Goal: Task Accomplishment & Management: Use online tool/utility

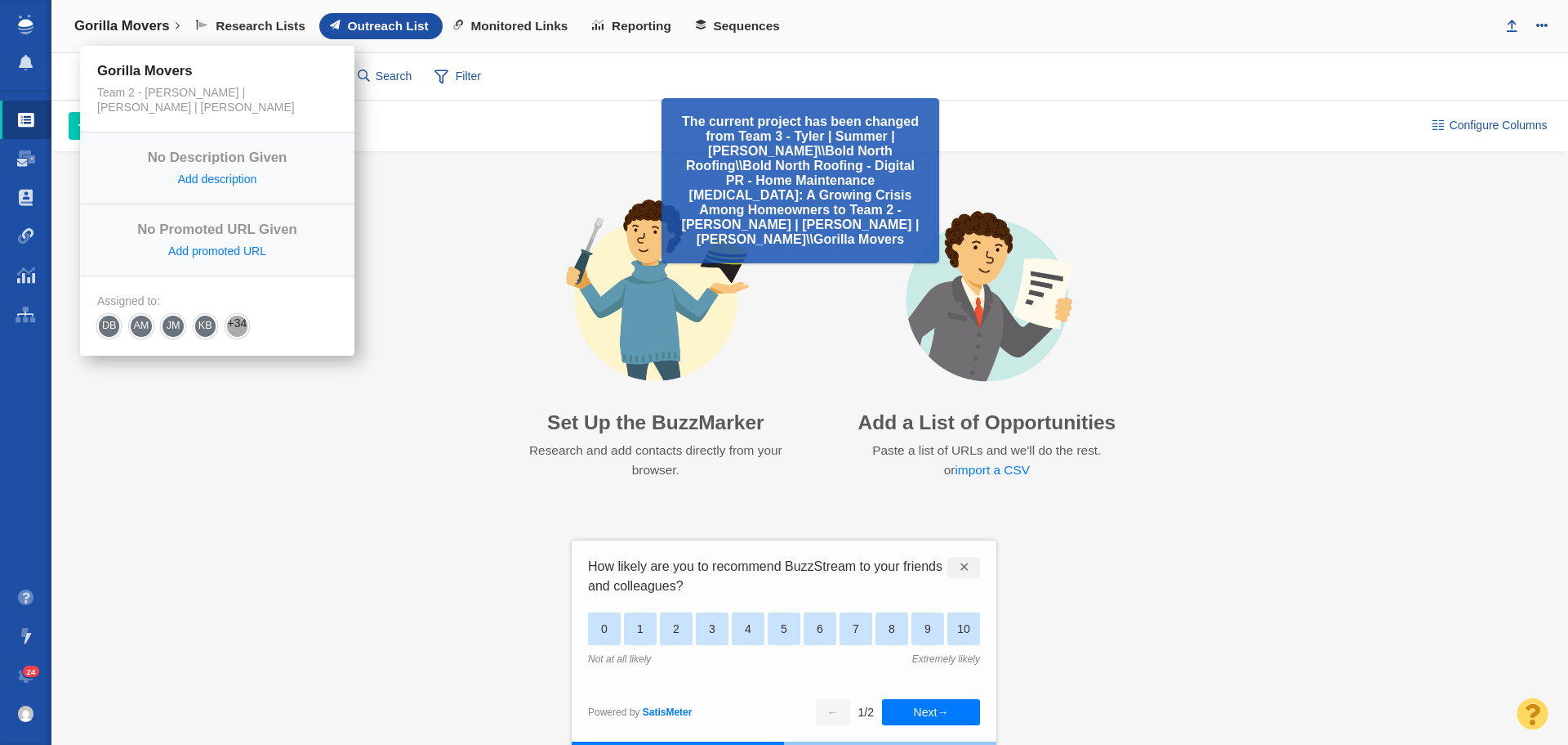
click at [173, 29] on link "Gorilla Movers" at bounding box center [127, 27] width 128 height 39
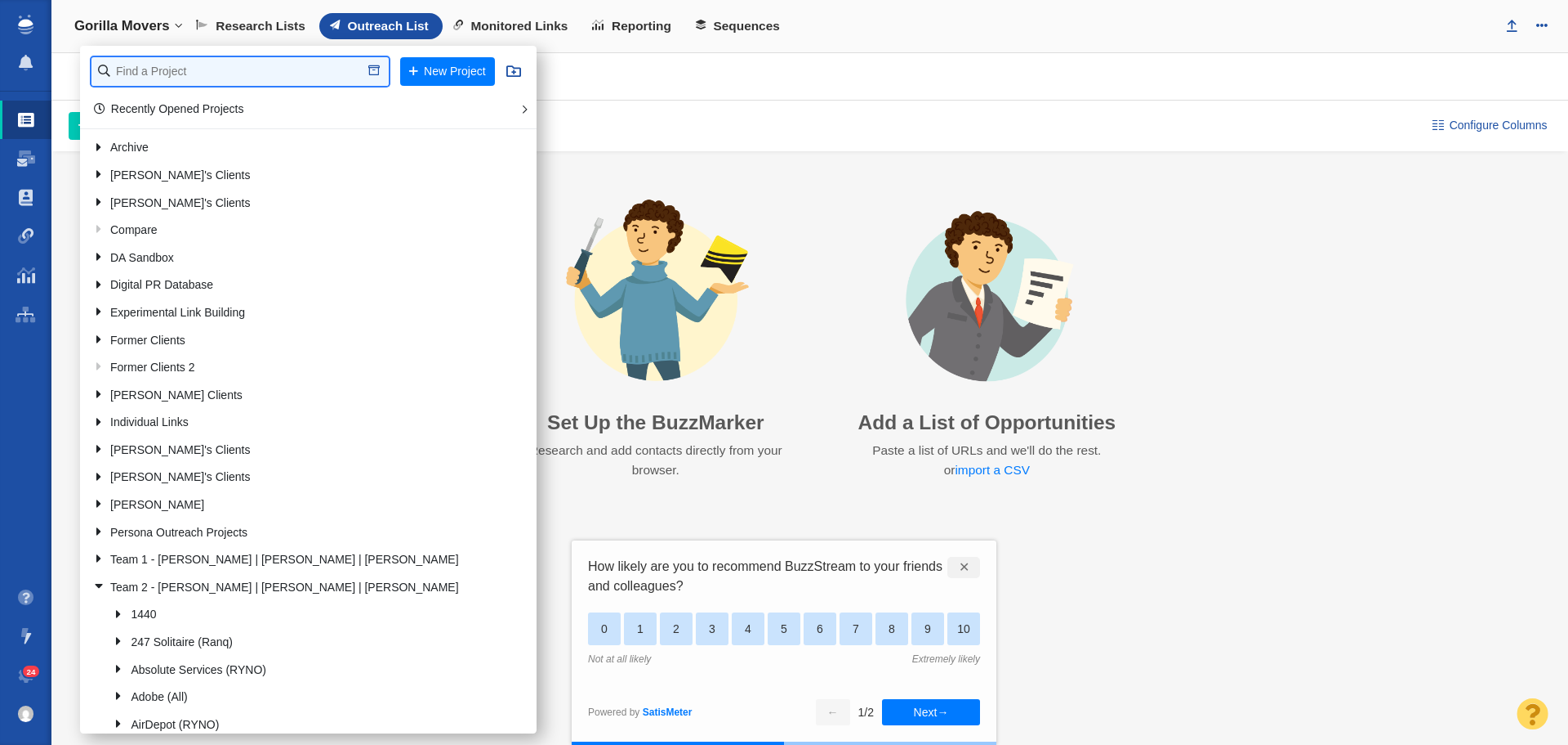
click at [229, 72] on input "text" at bounding box center [241, 71] width 298 height 29
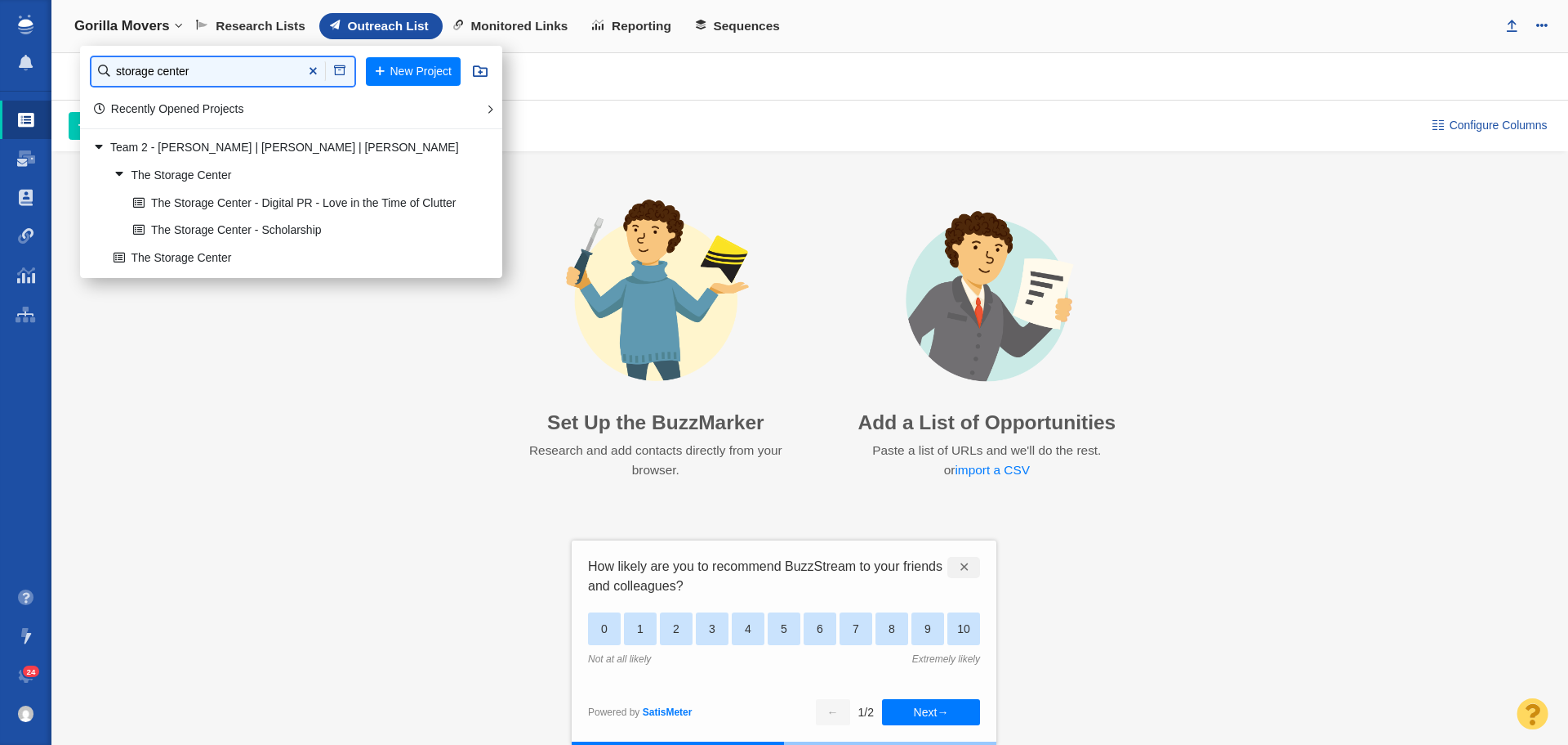
type input "storage center"
click at [275, 209] on link "The Storage Center - Digital PR - Love in the Time of Clutter" at bounding box center [299, 203] width 340 height 26
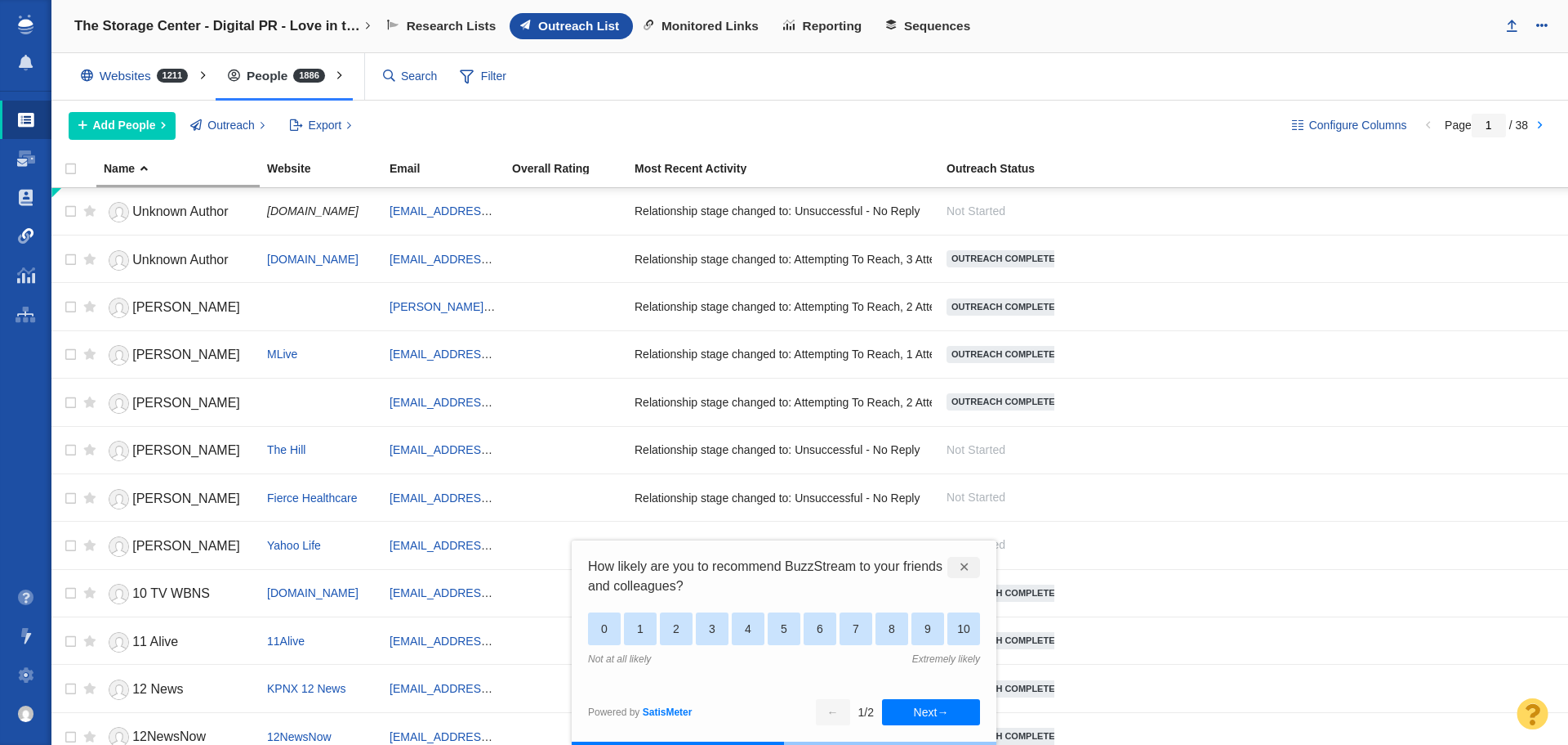
click at [23, 245] on link "Link Monitoring" at bounding box center [26, 237] width 51 height 39
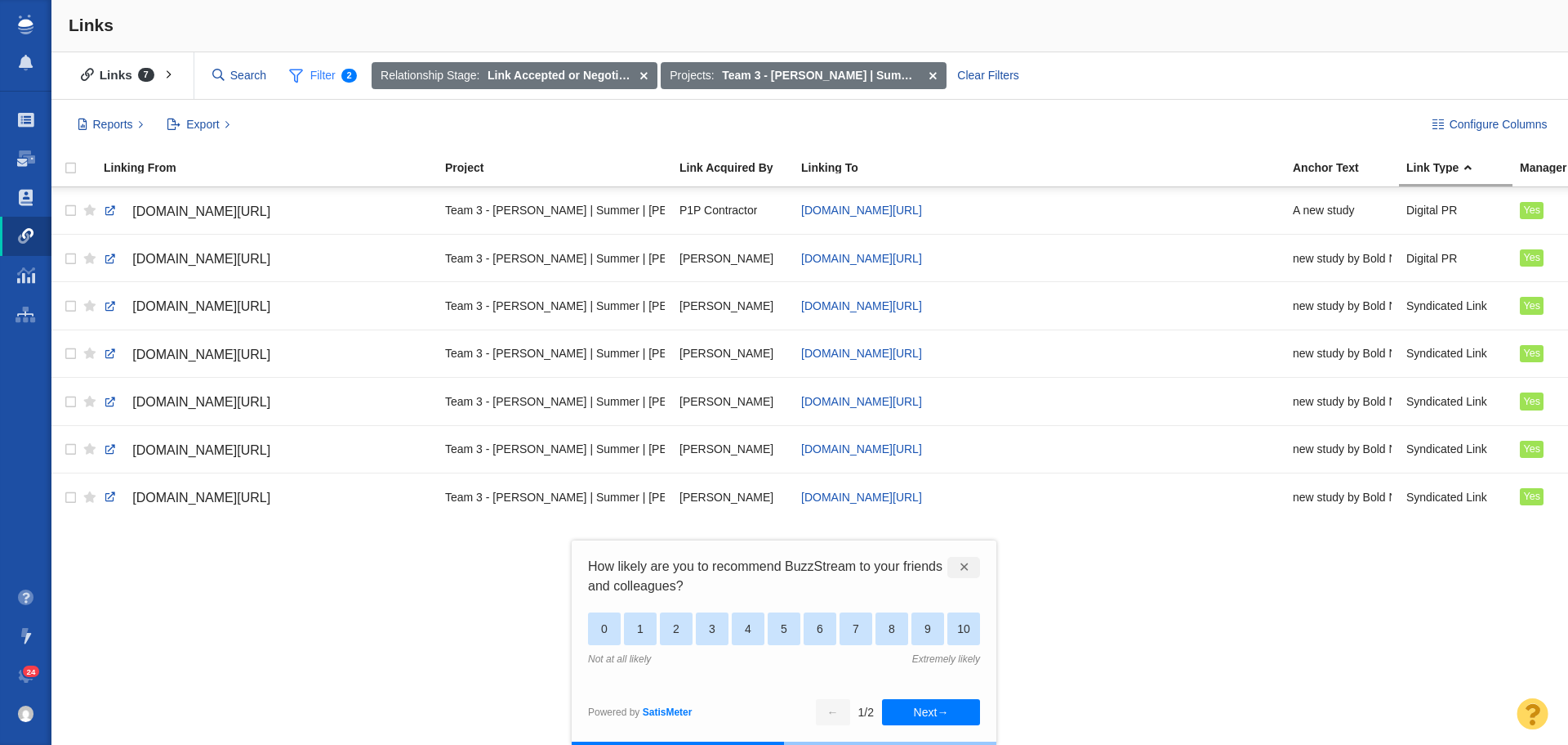
click at [321, 74] on span "Filter 2" at bounding box center [323, 75] width 87 height 31
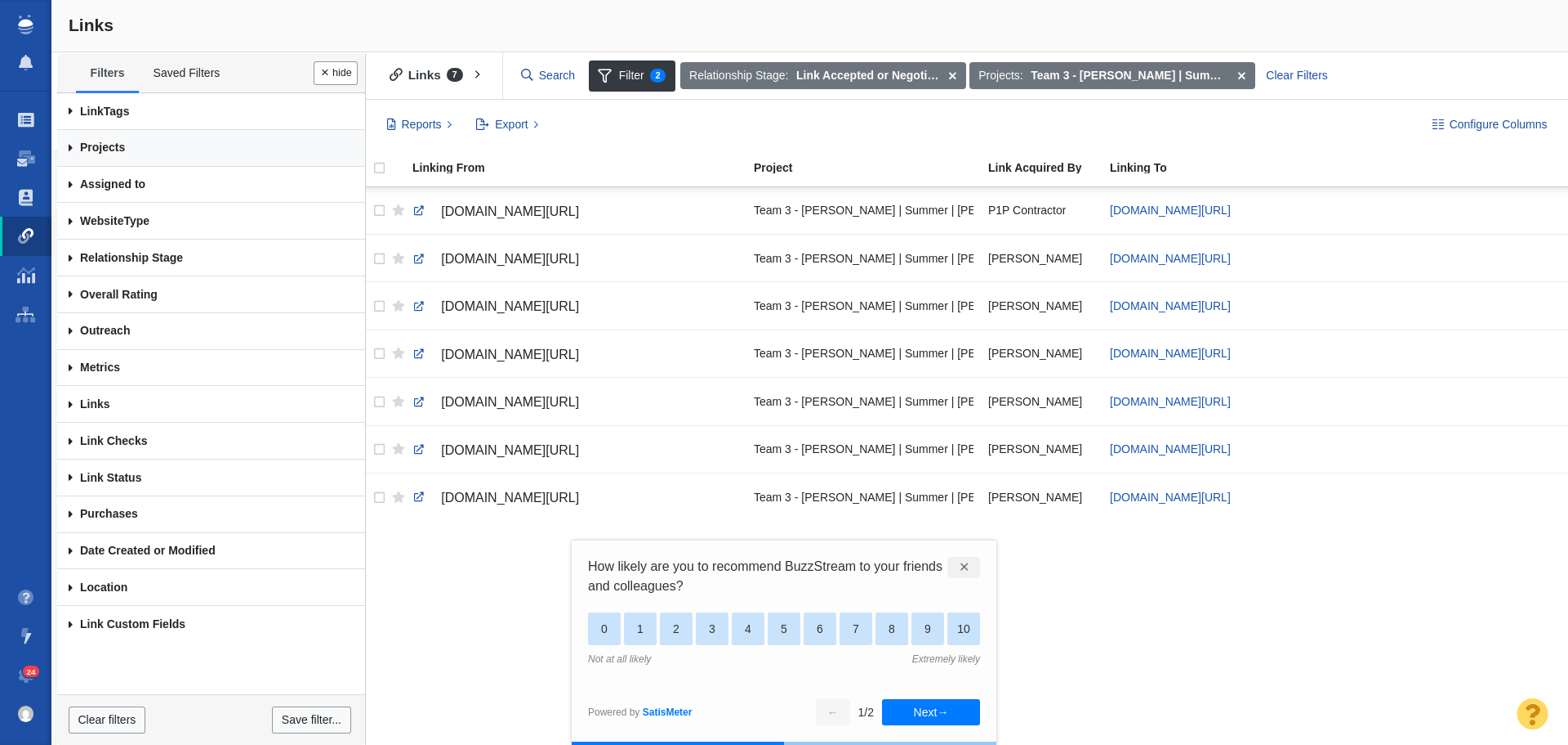
click at [105, 150] on link "Projects" at bounding box center [211, 148] width 308 height 37
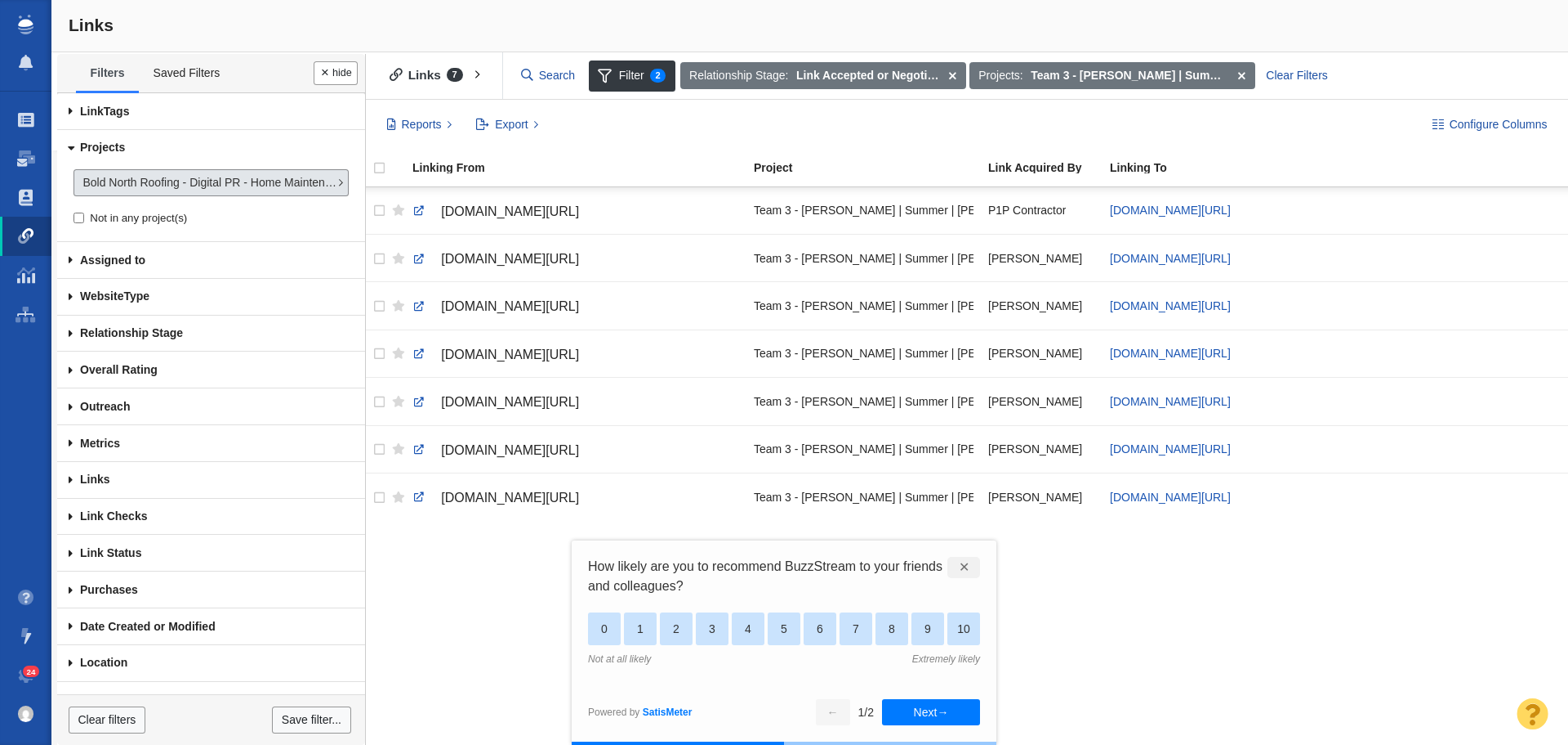
click at [192, 188] on span "Bold North Roofing - Digital PR - Home Maintenance [MEDICAL_DATA]: A Growing Cr…" at bounding box center [210, 182] width 254 height 17
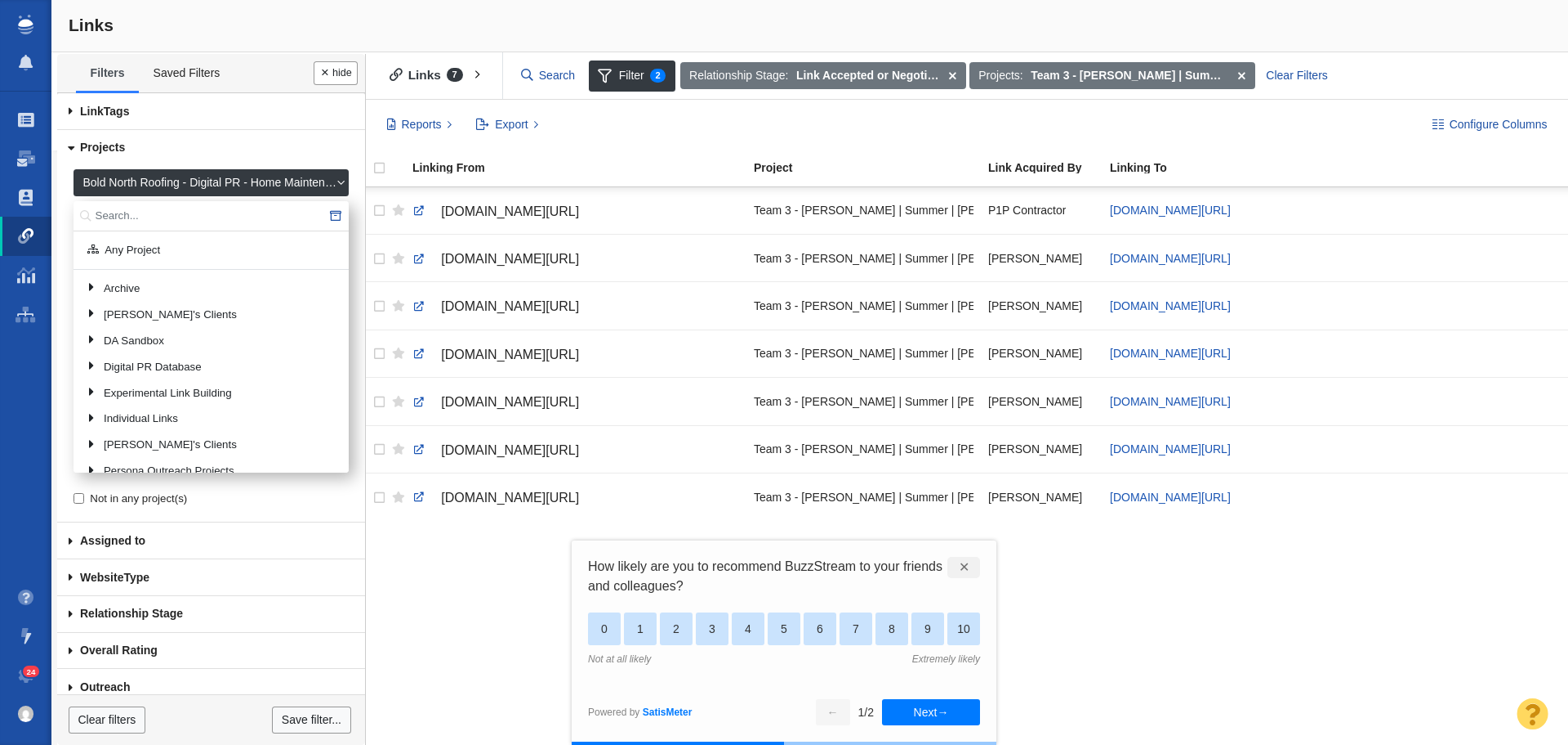
click at [202, 221] on input "text" at bounding box center [211, 216] width 275 height 31
type input "bold"
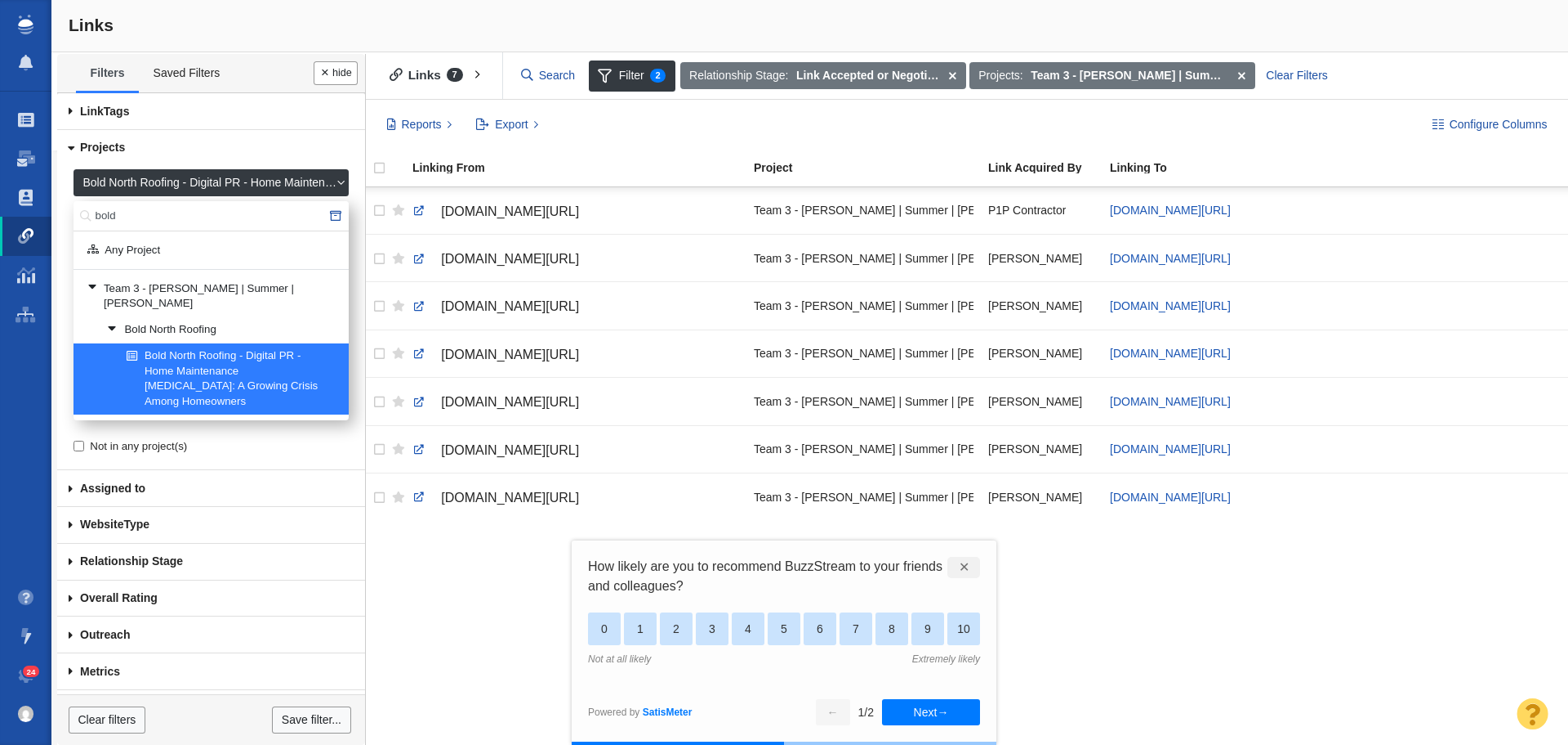
click at [218, 344] on link "Bold North Roofing - Digital PR - Home Maintenance [MEDICAL_DATA]: A Growing Cr…" at bounding box center [231, 379] width 217 height 70
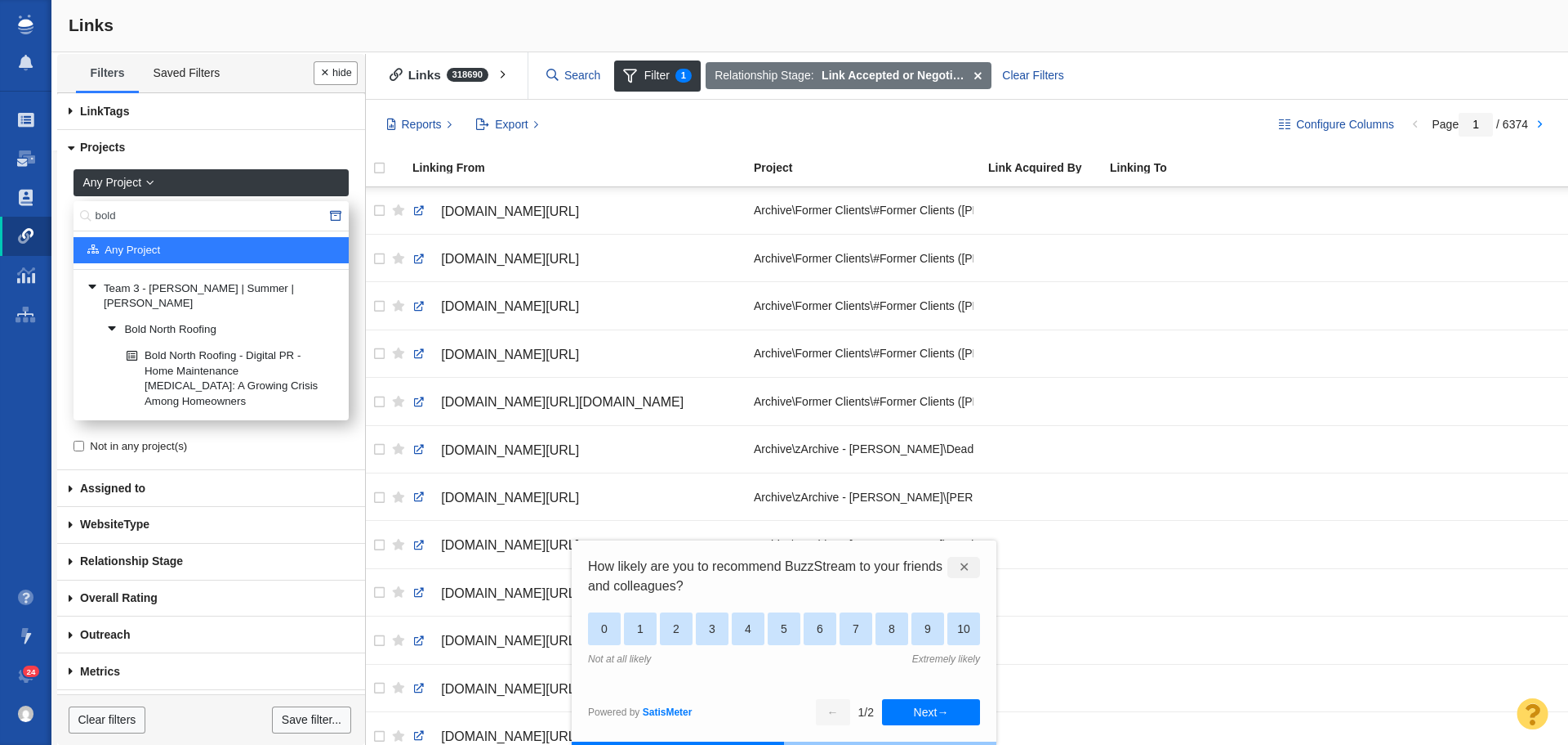
click at [163, 216] on input "bold" at bounding box center [211, 216] width 275 height 31
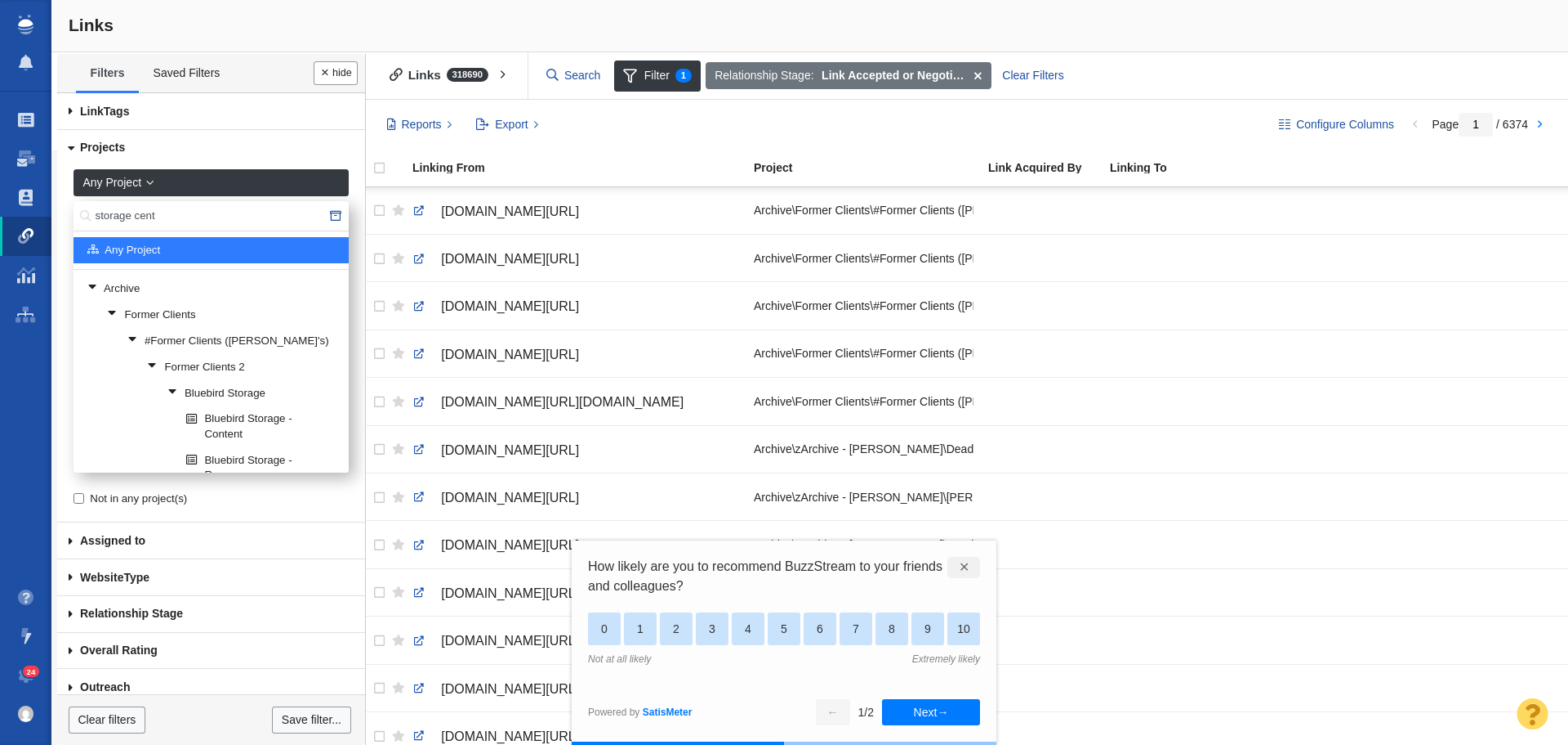
type input "storage cent"
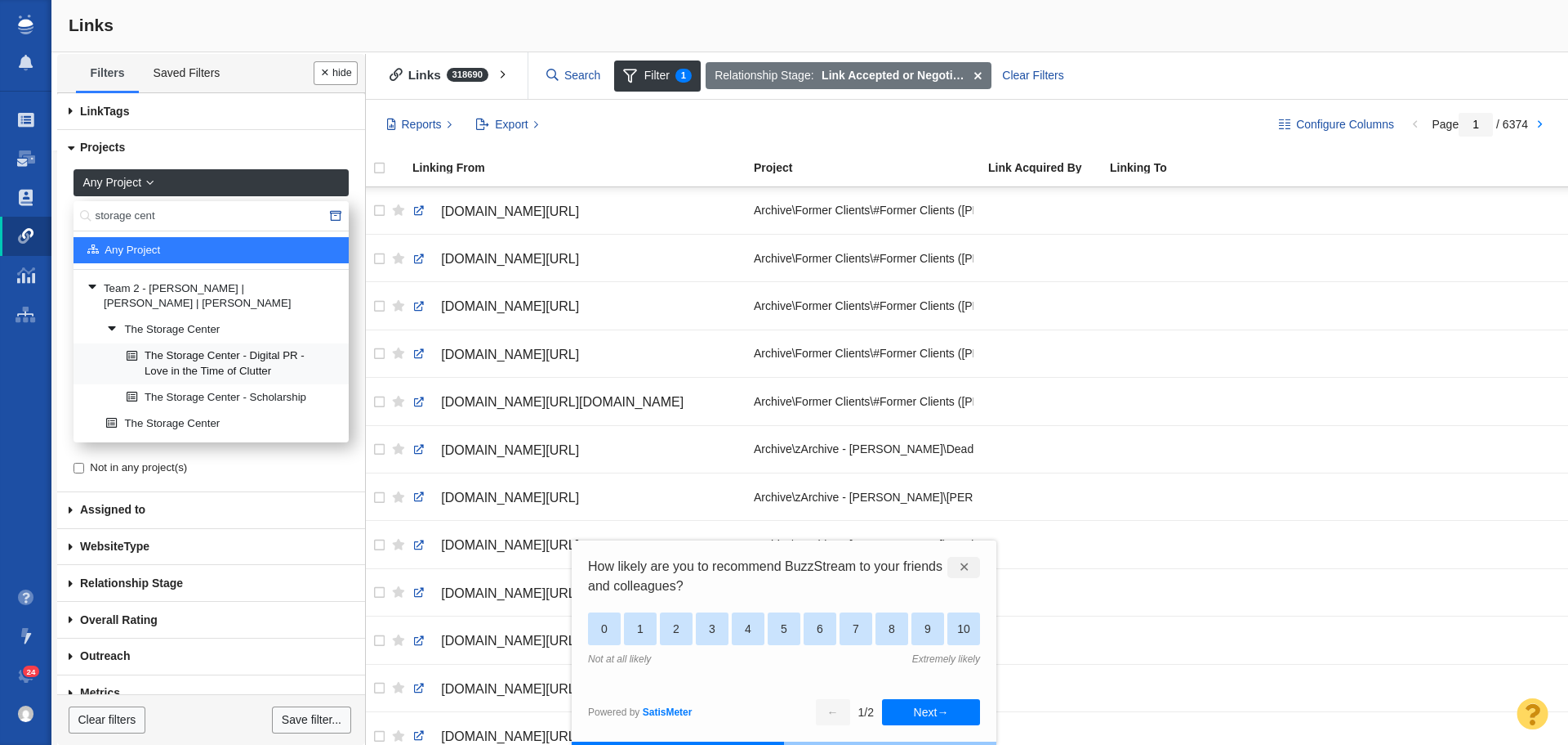
click at [218, 344] on link "The Storage Center - Digital PR - Love in the Time of Clutter" at bounding box center [231, 364] width 217 height 39
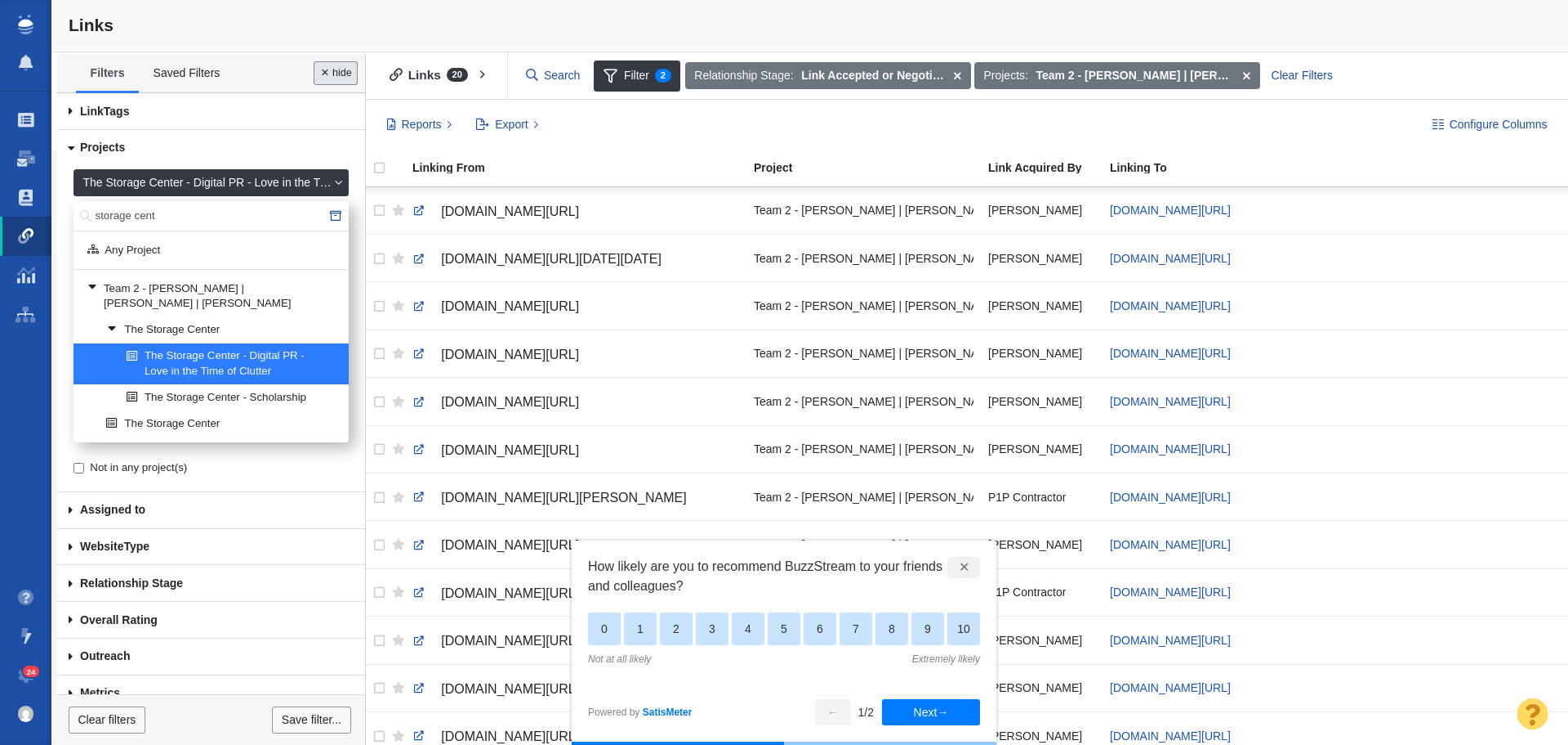
click at [335, 78] on button "Done" at bounding box center [335, 73] width 44 height 24
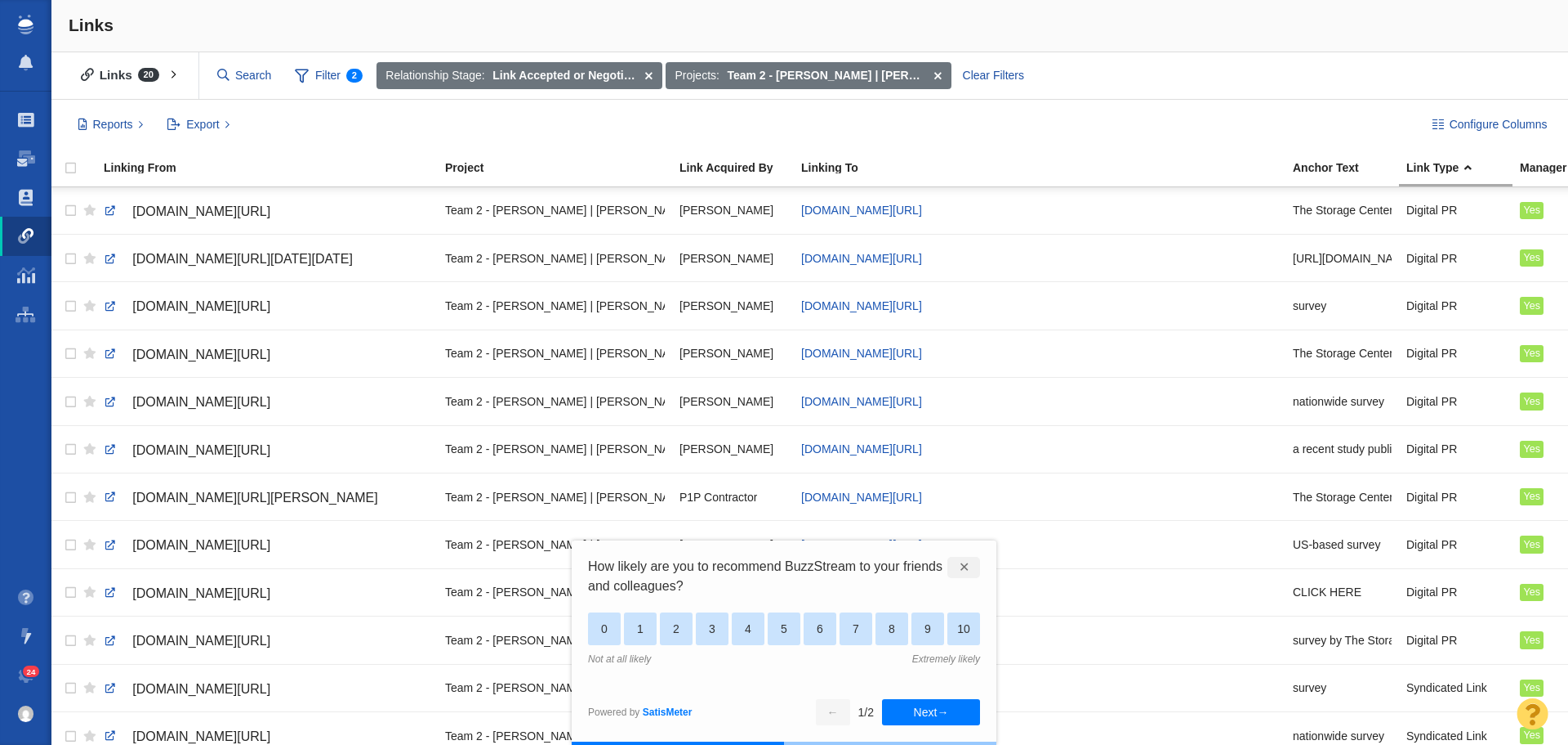
click at [957, 569] on div "✕" at bounding box center [963, 567] width 33 height 22
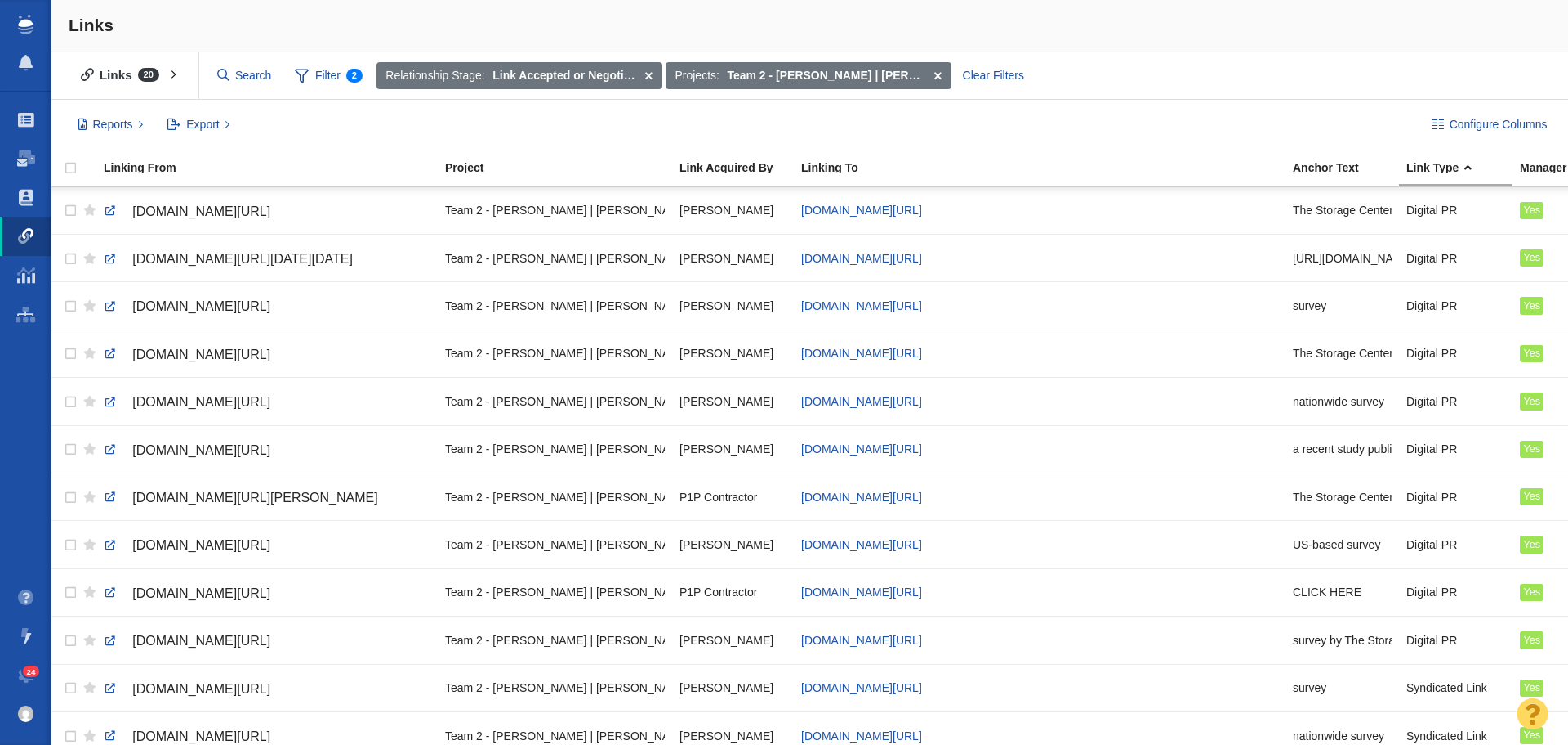
click at [1206, 7] on div "Links" at bounding box center [810, 26] width 1517 height 52
click at [1235, 36] on div "Links" at bounding box center [810, 26] width 1517 height 52
